Goal: Navigation & Orientation: Find specific page/section

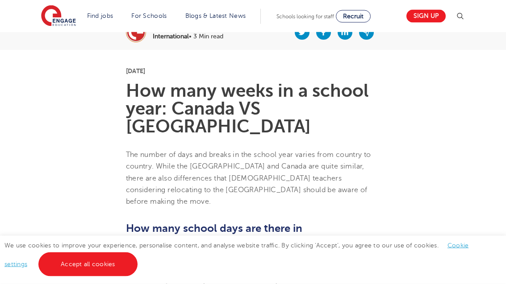
scroll to position [196, 0]
click at [0, 0] on link "Secondary school roles" at bounding box center [0, 0] width 0 height 0
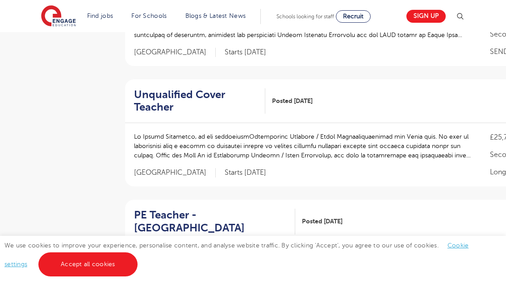
scroll to position [615, 0]
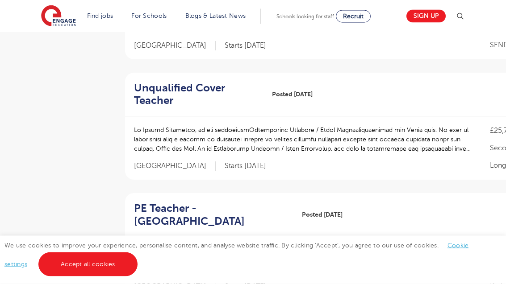
click at [440, 155] on div at bounding box center [303, 144] width 338 height 37
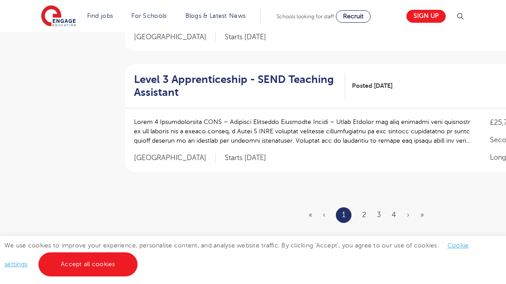
scroll to position [1116, 0]
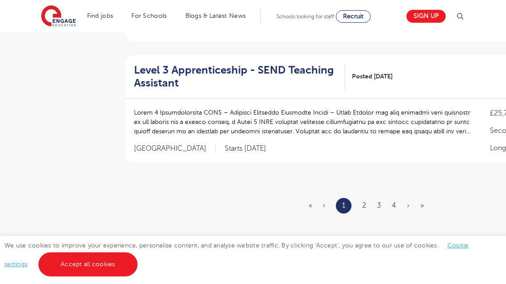
click at [363, 202] on link "2" at bounding box center [364, 206] width 4 height 8
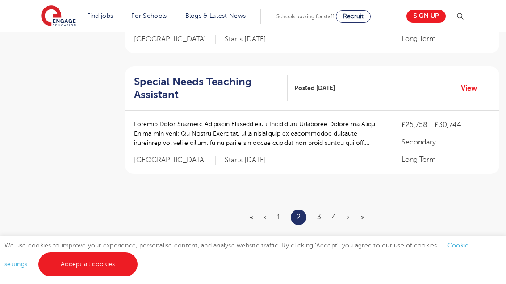
scroll to position [1107, 0]
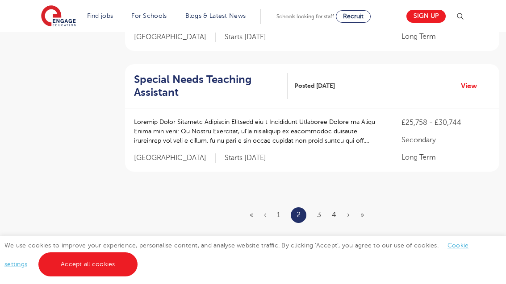
click at [312, 208] on ul "« ‹ 1 2 3 4 › »" at bounding box center [312, 216] width 125 height 16
click at [318, 211] on link "3" at bounding box center [319, 215] width 4 height 8
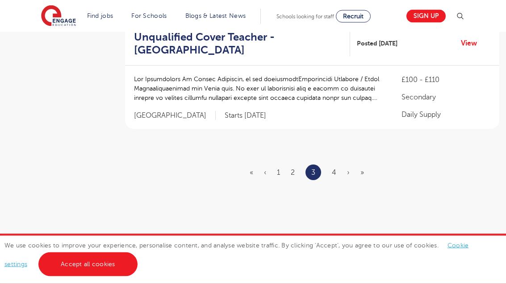
scroll to position [1162, 0]
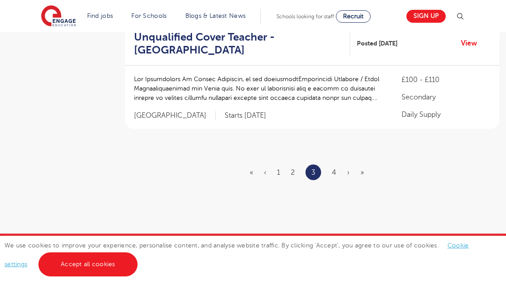
click at [333, 169] on link "4" at bounding box center [334, 173] width 4 height 8
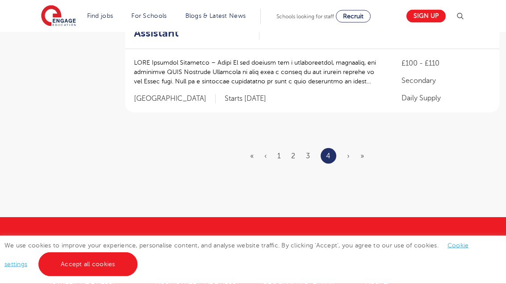
scroll to position [493, 0]
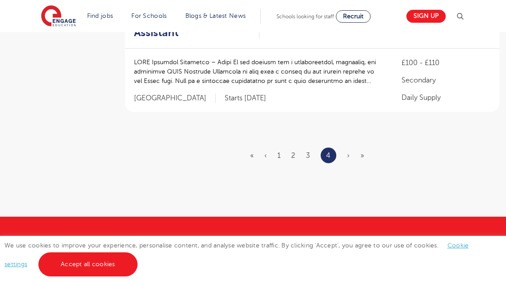
click at [497, 92] on div "£100 - £110 Secondary Daily Supply [GEOGRAPHIC_DATA] Starts [DATE]" at bounding box center [312, 80] width 374 height 63
